Goal: Task Accomplishment & Management: Use online tool/utility

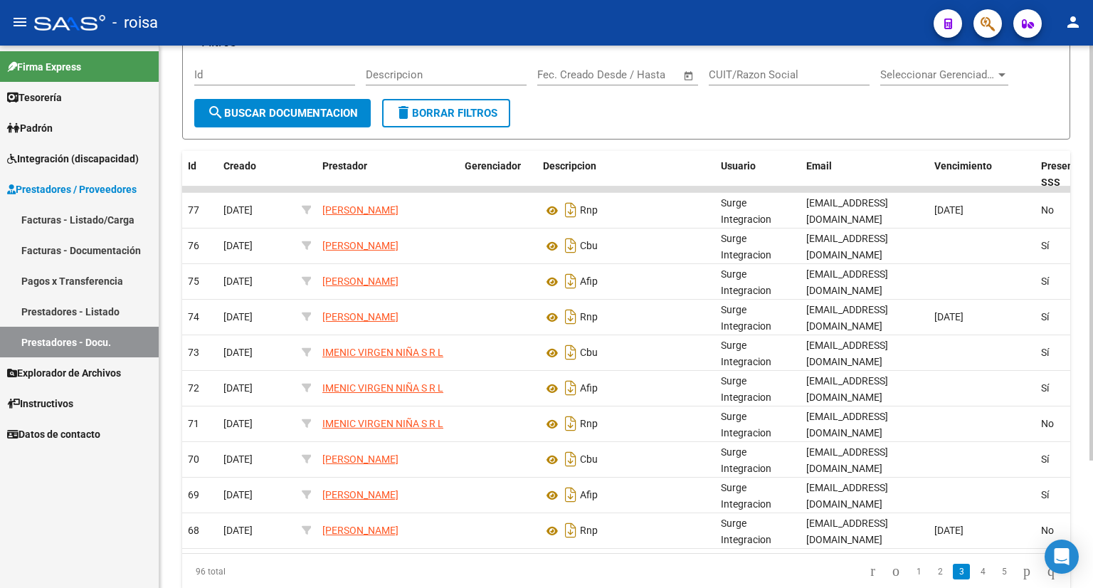
scroll to position [95, 0]
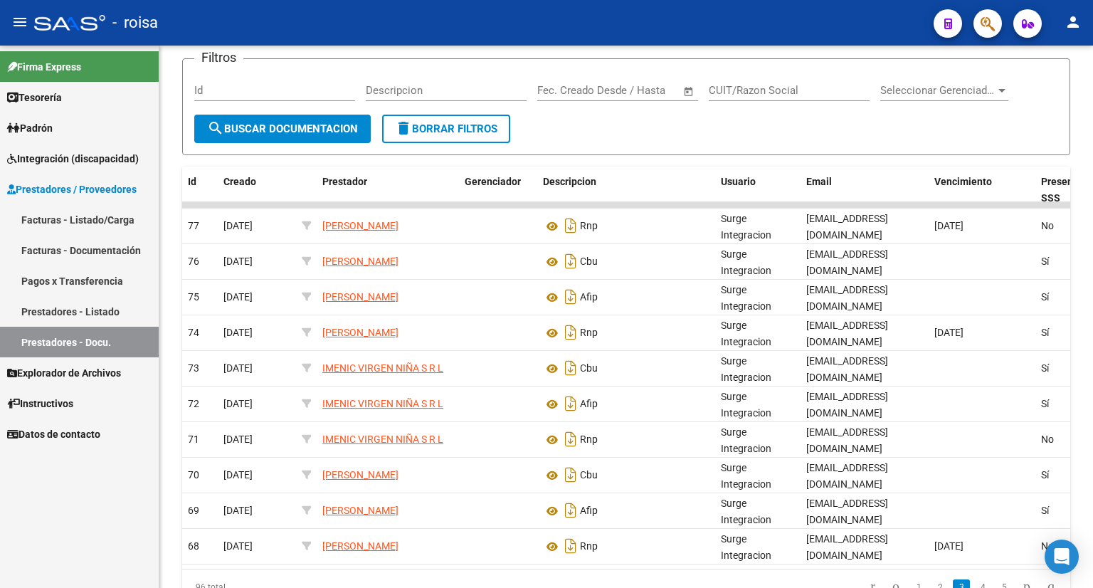
click at [110, 183] on span "Prestadores / Proveedores" at bounding box center [71, 189] width 129 height 16
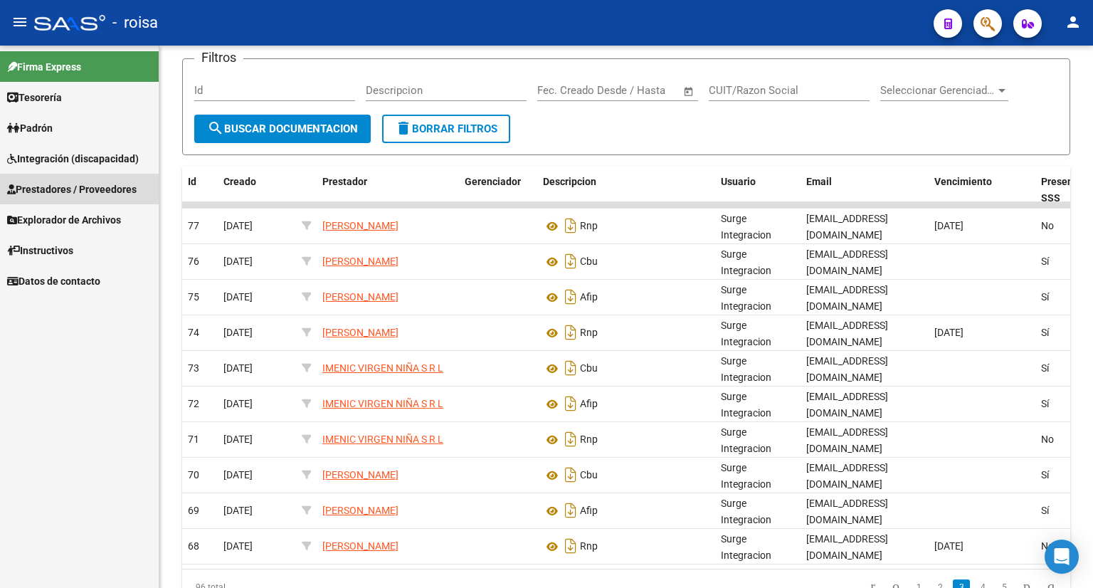
click at [102, 188] on span "Prestadores / Proveedores" at bounding box center [71, 189] width 129 height 16
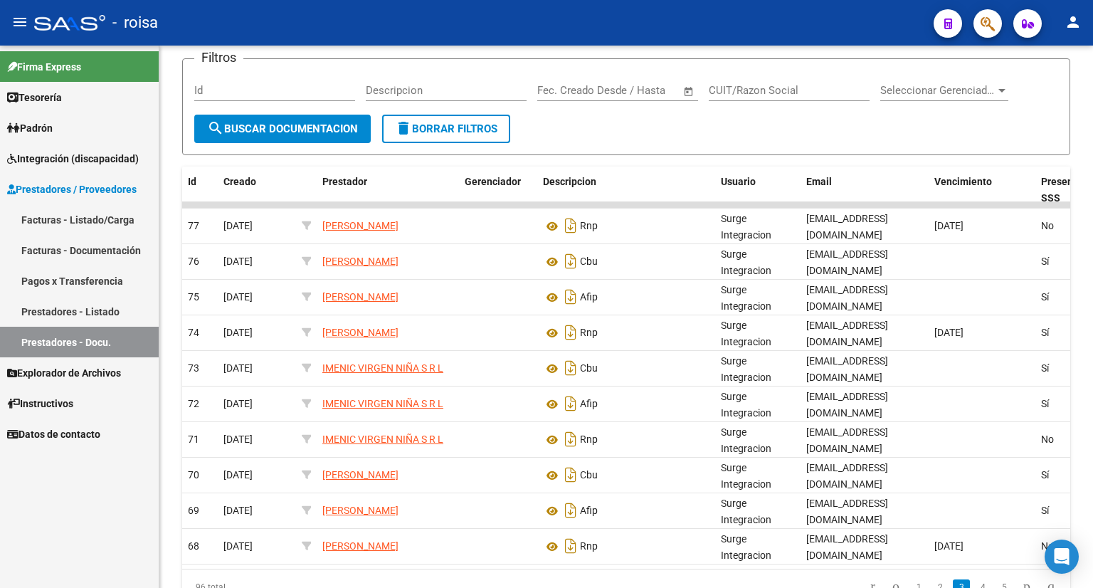
click at [88, 221] on link "Facturas - Listado/Carga" at bounding box center [79, 219] width 159 height 31
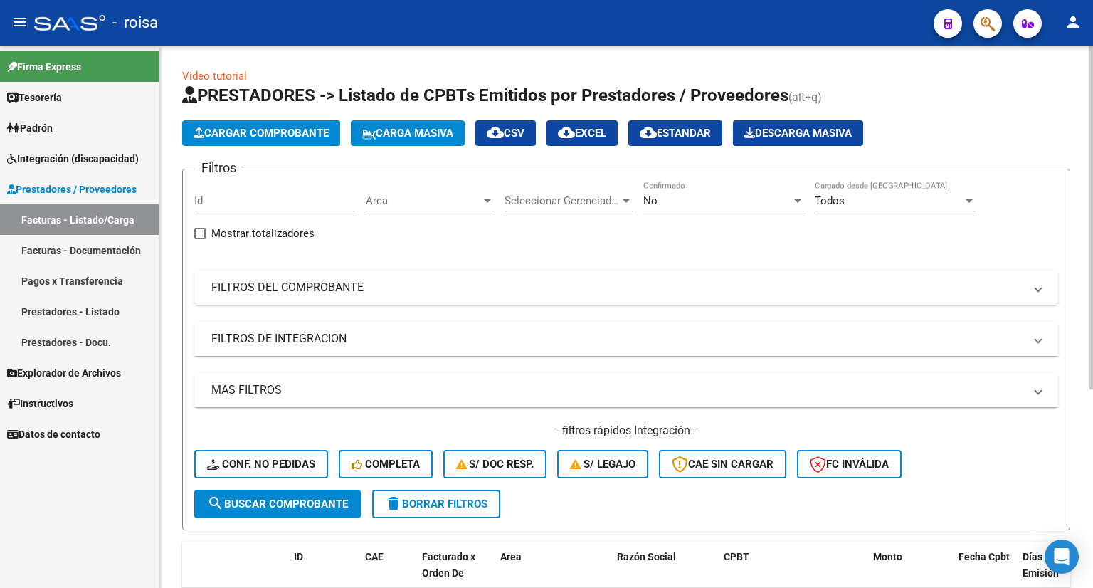
click at [410, 134] on span "Carga Masiva" at bounding box center [407, 133] width 91 height 13
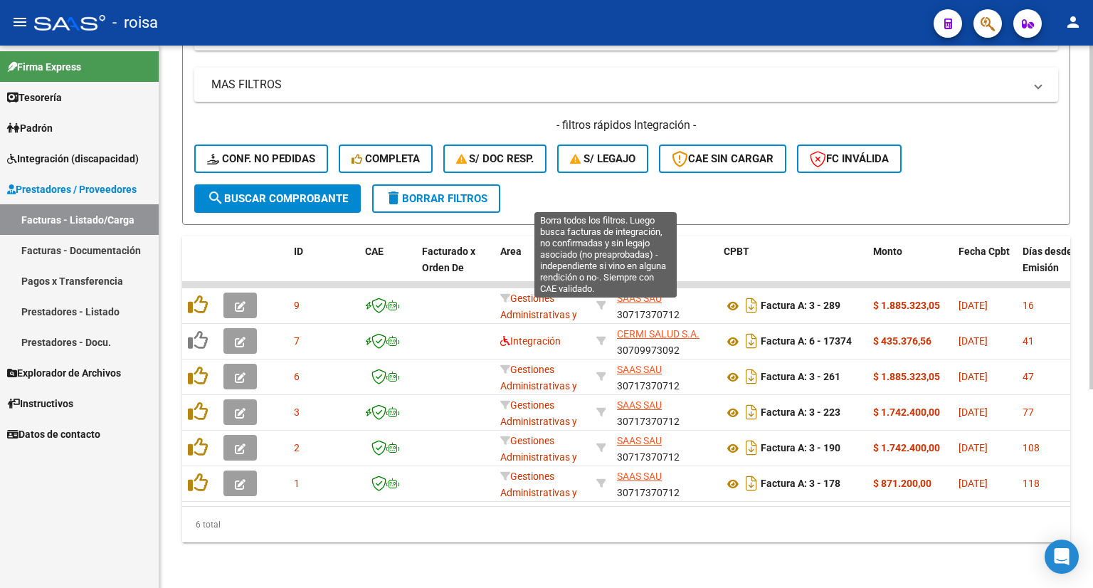
scroll to position [313, 0]
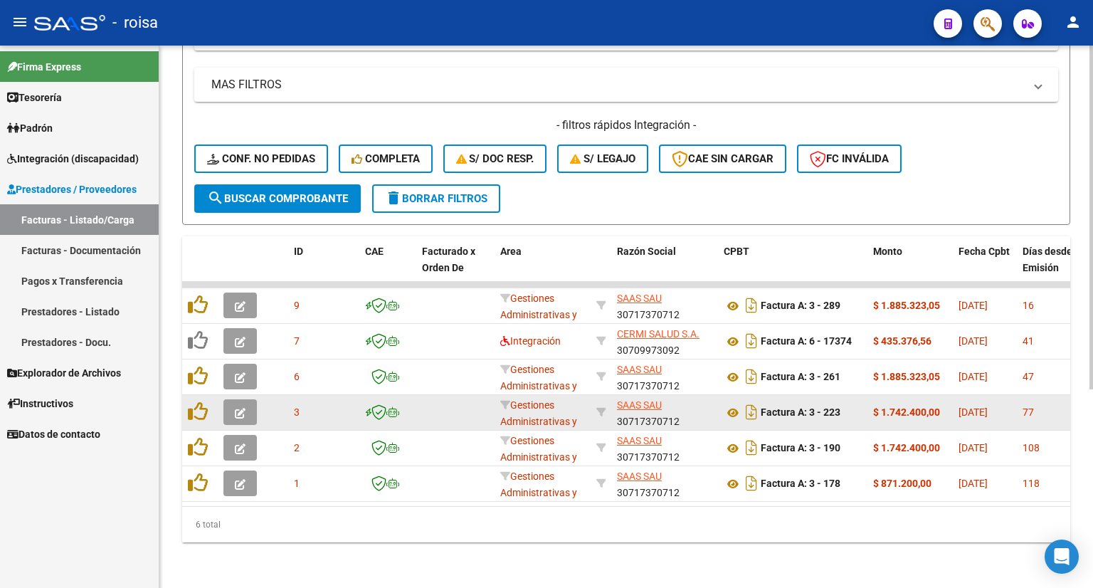
click at [576, 397] on div "Gestiones Administrativas y Otros" at bounding box center [542, 412] width 85 height 30
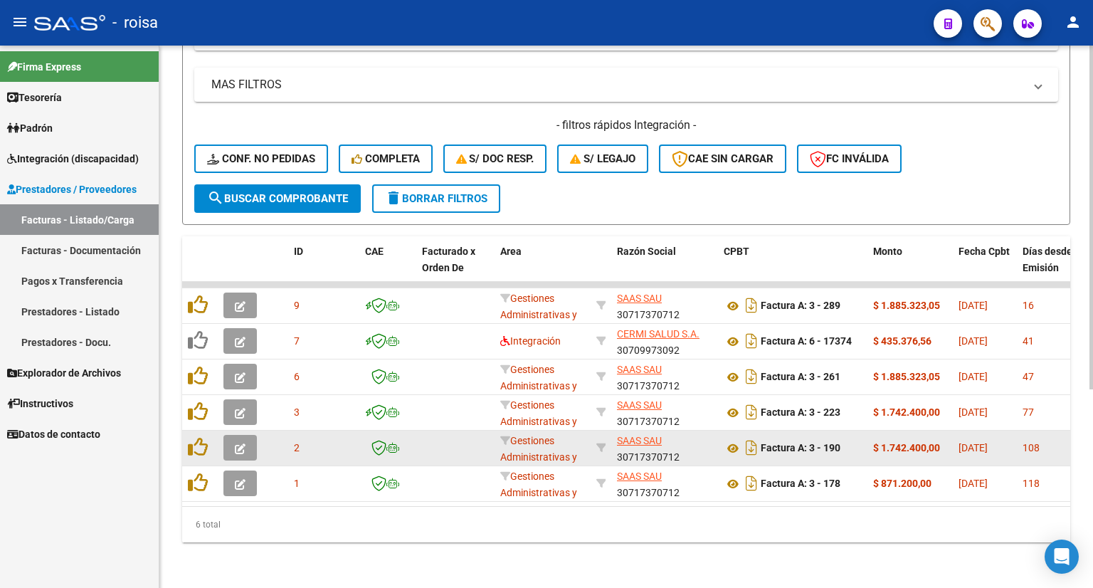
click at [670, 432] on div "SAAS SAU 30717370712" at bounding box center [664, 447] width 95 height 30
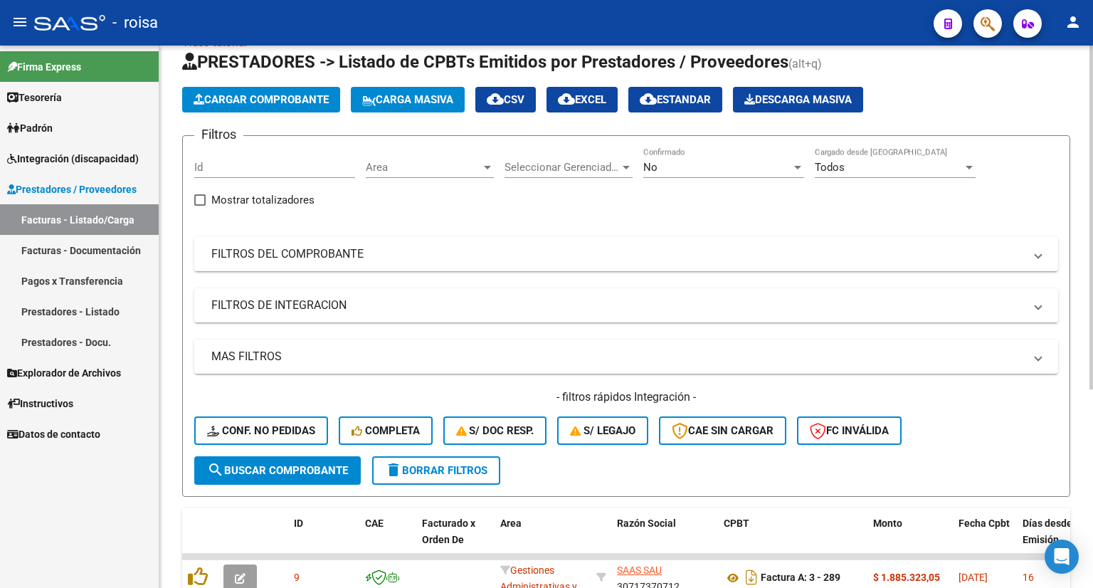
scroll to position [0, 0]
